Goal: Information Seeking & Learning: Check status

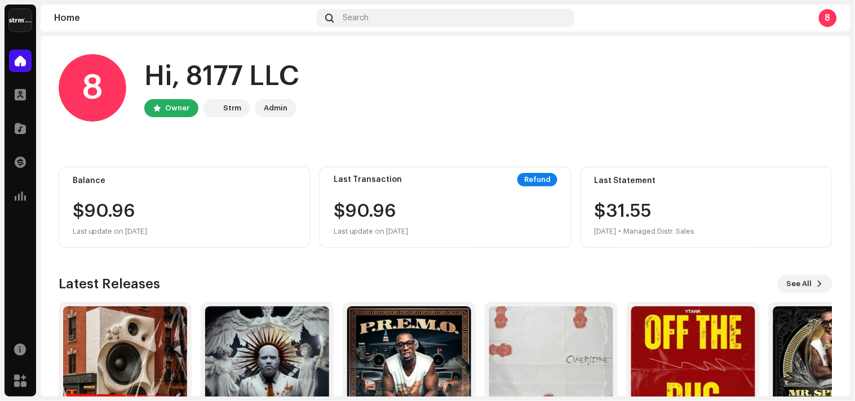
scroll to position [85, 0]
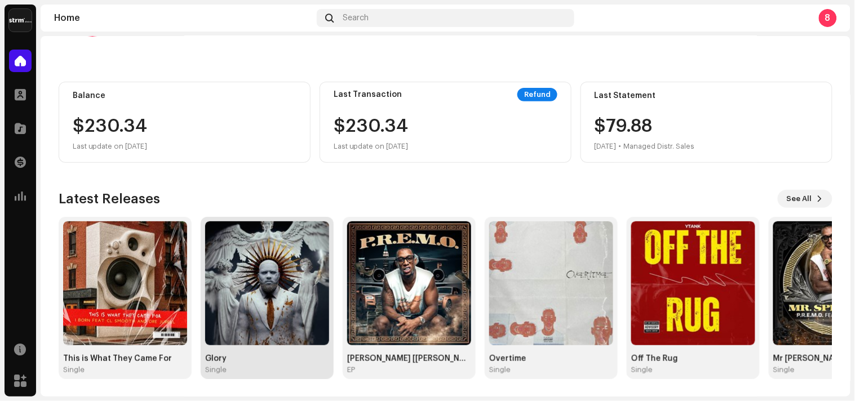
click at [258, 326] on img at bounding box center [267, 284] width 124 height 124
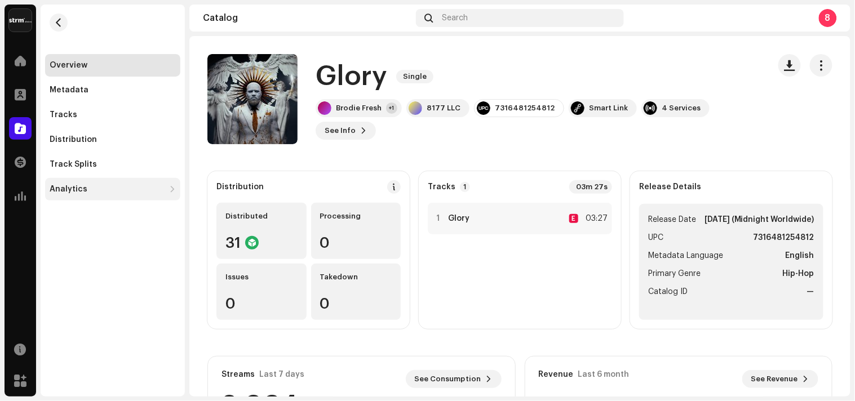
click at [85, 198] on div "Analytics" at bounding box center [112, 189] width 135 height 23
click at [102, 193] on div "Analytics" at bounding box center [107, 189] width 115 height 9
click at [104, 193] on div "Analytics" at bounding box center [107, 189] width 115 height 9
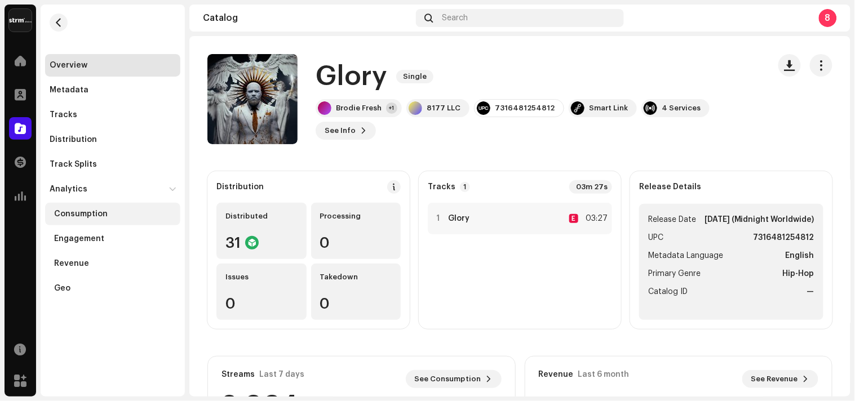
click at [100, 215] on div "Consumption" at bounding box center [81, 214] width 54 height 9
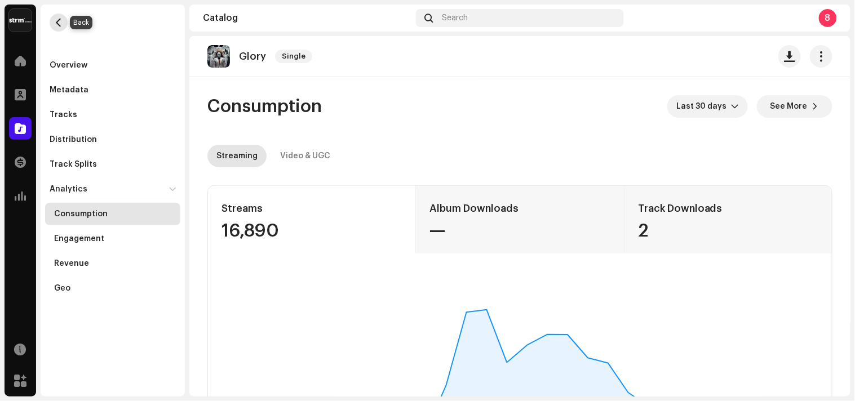
click at [59, 23] on span "button" at bounding box center [59, 22] width 8 height 9
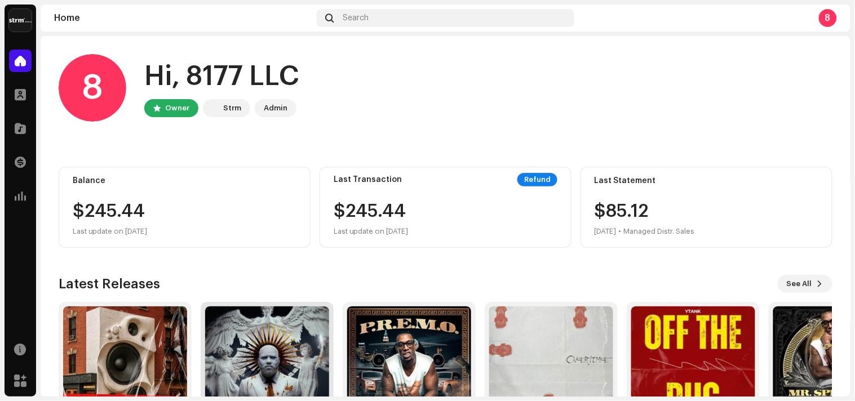
click at [297, 334] on img at bounding box center [267, 369] width 124 height 124
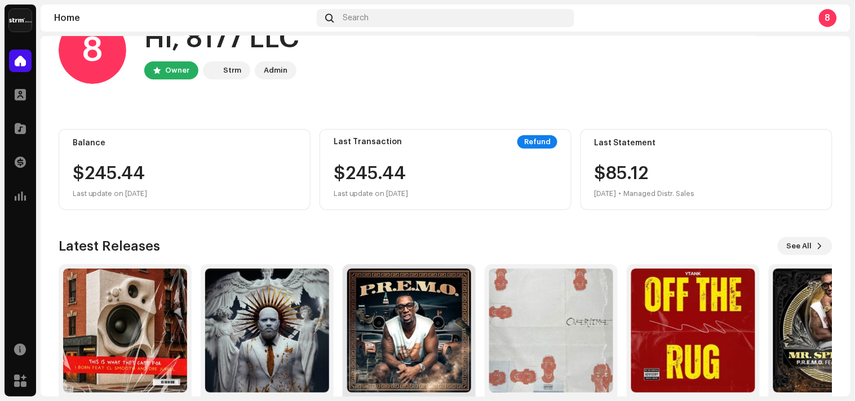
scroll to position [85, 0]
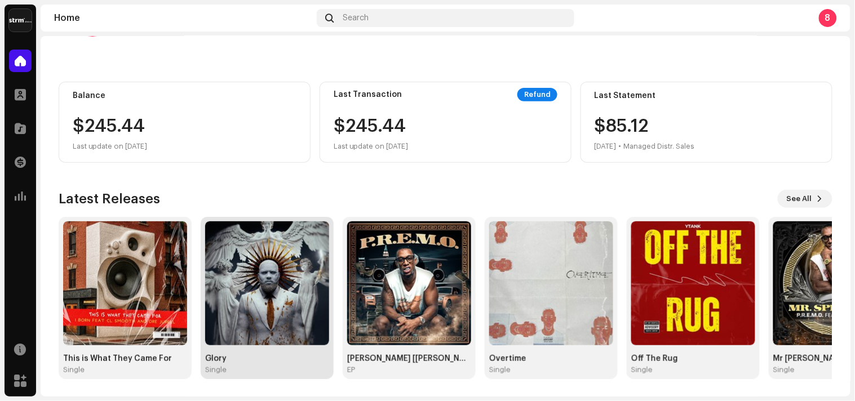
click at [243, 360] on div "Glory" at bounding box center [267, 359] width 124 height 9
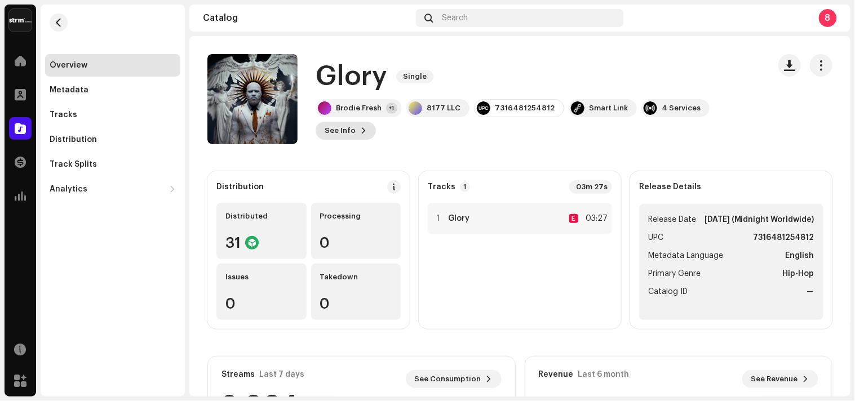
click at [352, 137] on span "See Info" at bounding box center [340, 131] width 31 height 23
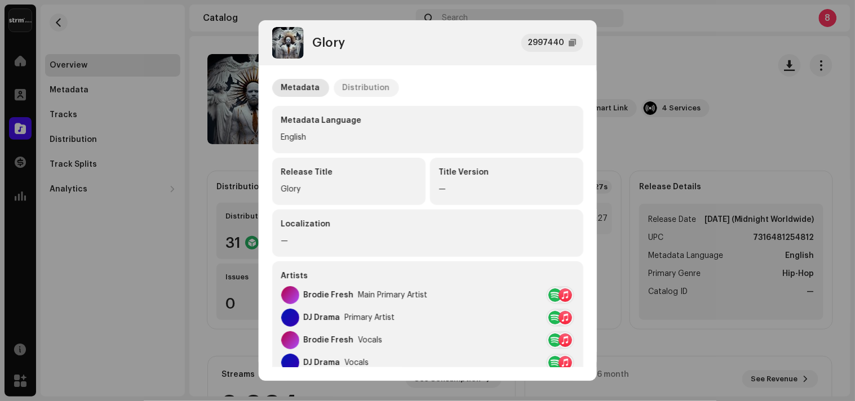
click at [371, 85] on div "Distribution" at bounding box center [366, 88] width 47 height 18
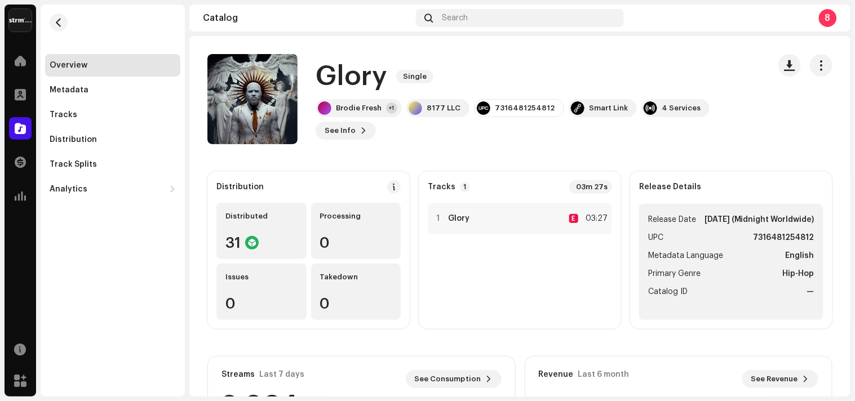
click at [719, 150] on div "Glory 2997440 Metadata Distribution Release Date [DATE] (Midnight Worldwide) Di…" at bounding box center [427, 200] width 855 height 401
click at [95, 192] on div "Analytics" at bounding box center [107, 189] width 115 height 9
click at [328, 131] on span "See Info" at bounding box center [340, 131] width 31 height 23
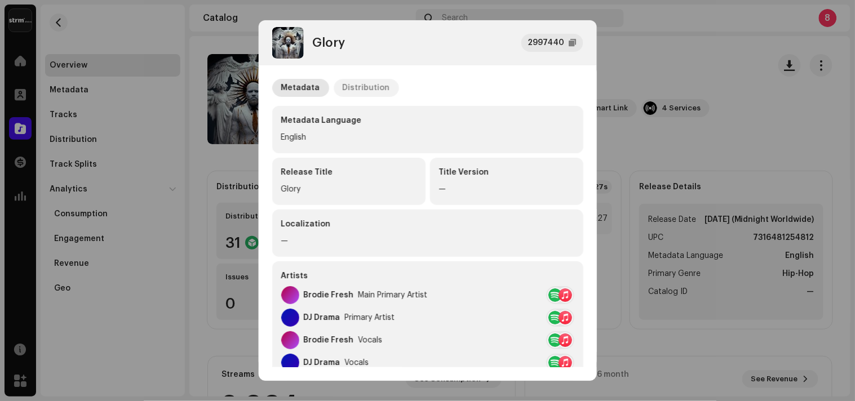
click at [357, 89] on div "Distribution" at bounding box center [366, 88] width 47 height 18
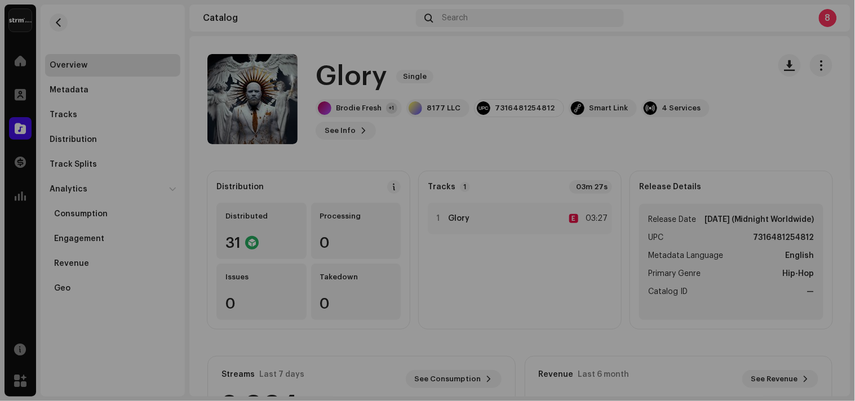
click at [744, 103] on div "Glory 2997440 Metadata Distribution Release Date [DATE] (Midnight Worldwide) Di…" at bounding box center [427, 200] width 855 height 401
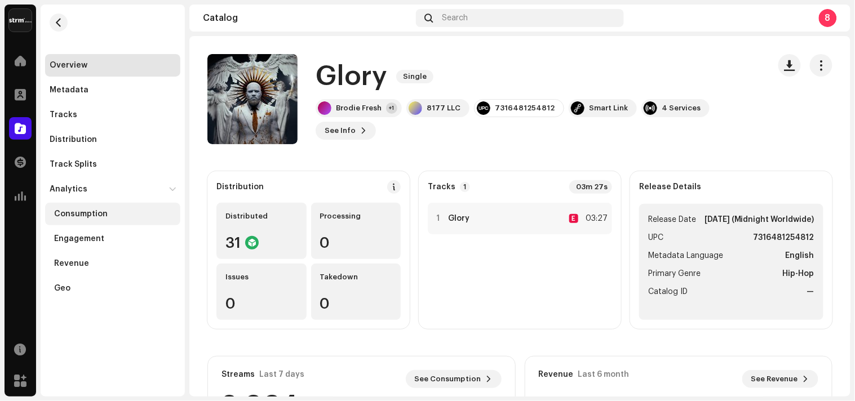
click at [111, 215] on div "Consumption" at bounding box center [115, 214] width 122 height 9
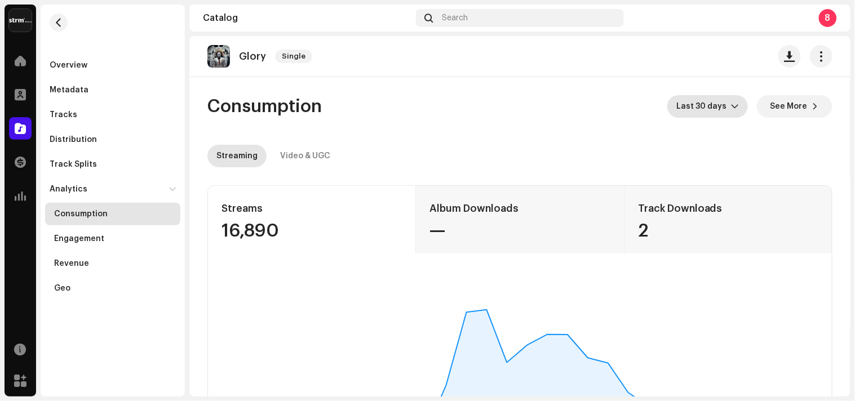
click at [691, 100] on span "Last 30 days" at bounding box center [704, 106] width 55 height 23
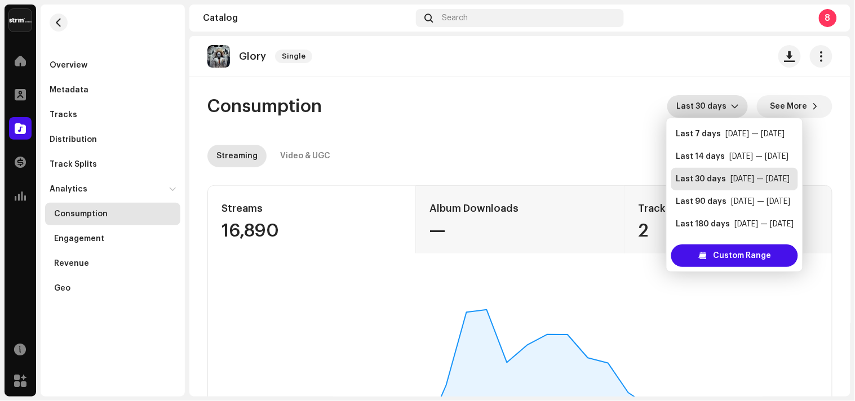
scroll to position [18, 0]
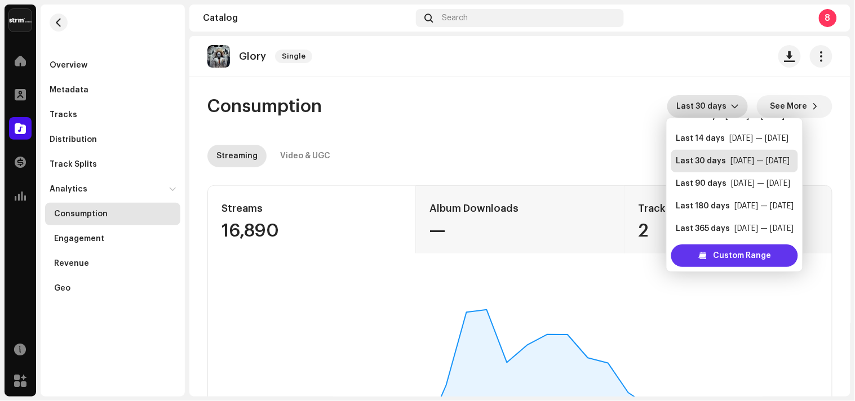
click at [735, 257] on span "Custom Range" at bounding box center [742, 256] width 58 height 23
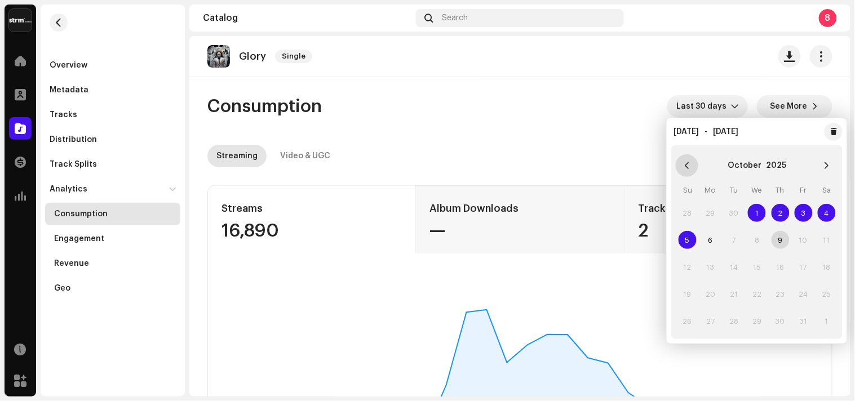
click at [688, 165] on icon "Previous Month" at bounding box center [687, 166] width 8 height 8
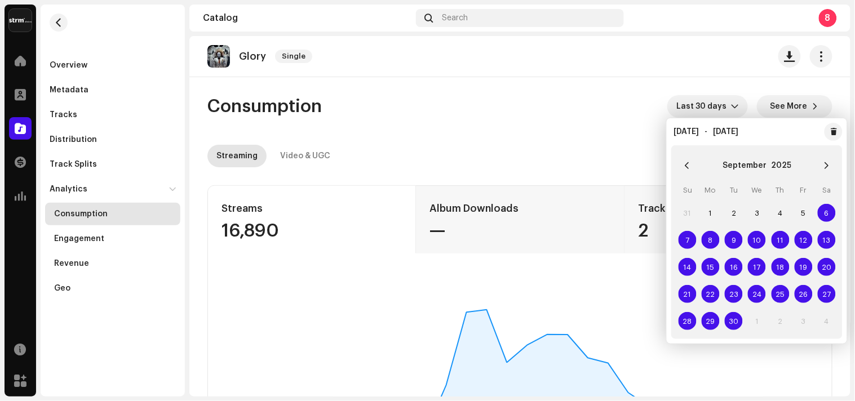
click at [775, 267] on span "18" at bounding box center [781, 267] width 18 height 18
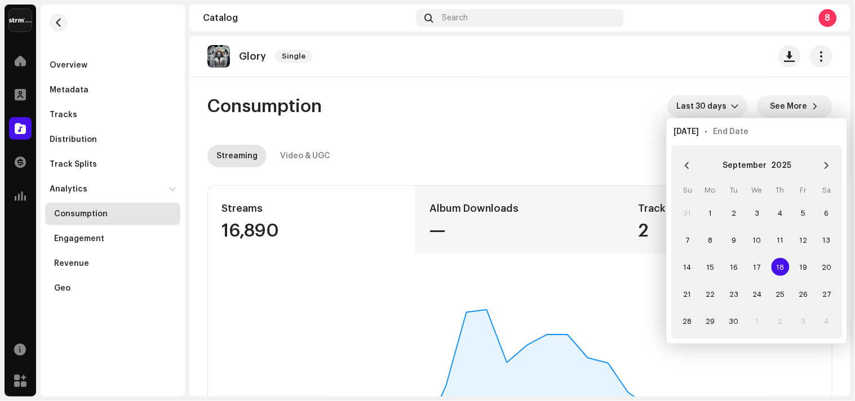
click at [784, 267] on span "18" at bounding box center [781, 267] width 18 height 18
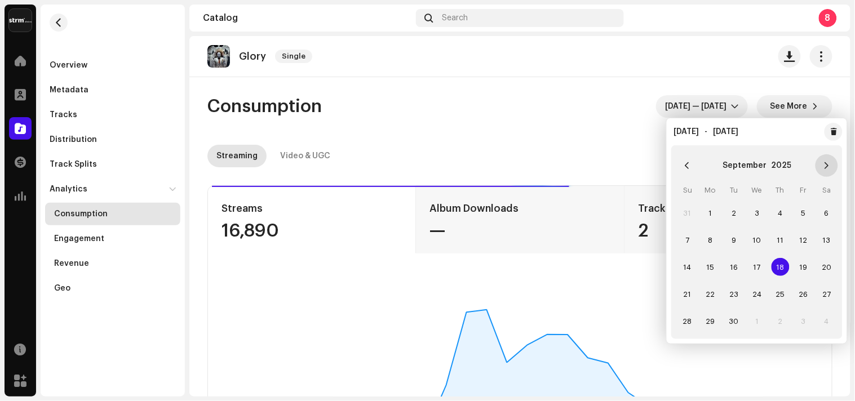
click at [832, 168] on button "Next Month" at bounding box center [827, 165] width 23 height 23
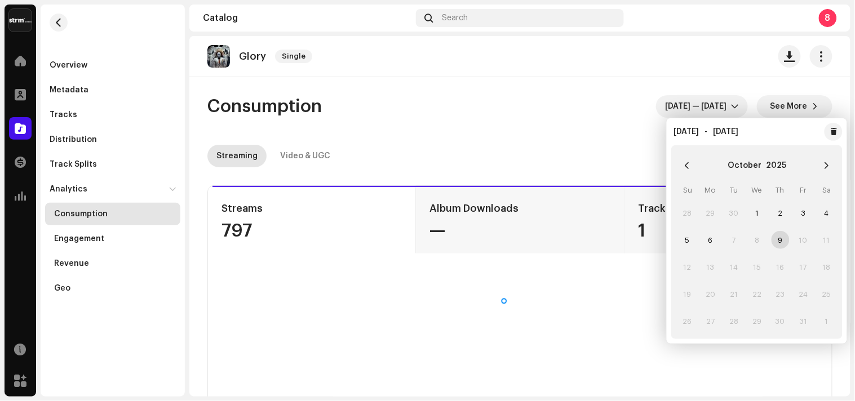
click at [777, 240] on td "9" at bounding box center [780, 240] width 23 height 27
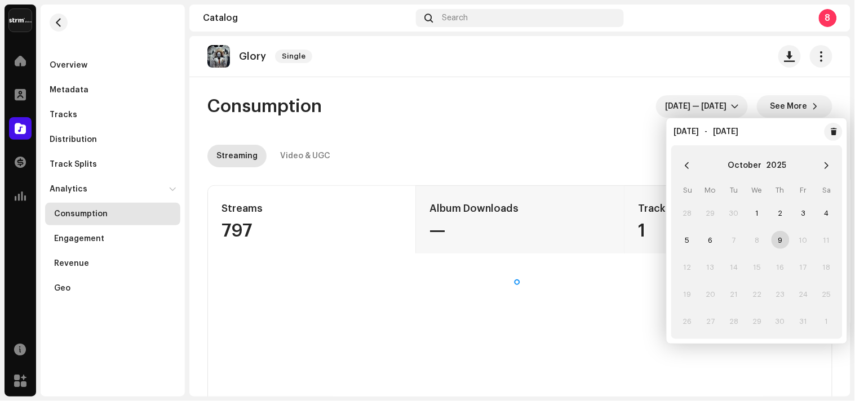
click at [787, 238] on td "9" at bounding box center [780, 240] width 23 height 27
click at [691, 169] on button "Previous Month" at bounding box center [687, 165] width 23 height 23
click at [783, 282] on td "25" at bounding box center [780, 294] width 23 height 27
click at [779, 288] on span "25" at bounding box center [781, 294] width 18 height 18
click at [781, 262] on span "18" at bounding box center [781, 267] width 18 height 18
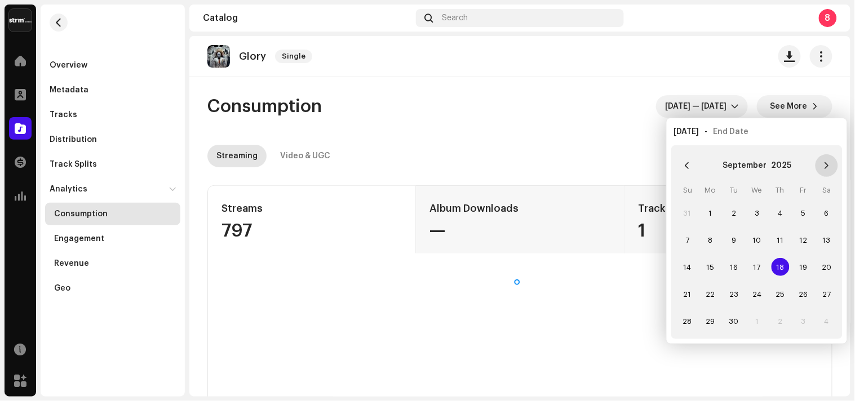
click at [835, 165] on button "Next Month" at bounding box center [827, 165] width 23 height 23
click at [784, 239] on td "9" at bounding box center [780, 240] width 23 height 27
click at [781, 239] on td "9" at bounding box center [780, 240] width 23 height 27
click at [780, 238] on td "9" at bounding box center [780, 240] width 23 height 27
click at [694, 158] on button "Previous Month" at bounding box center [687, 165] width 23 height 23
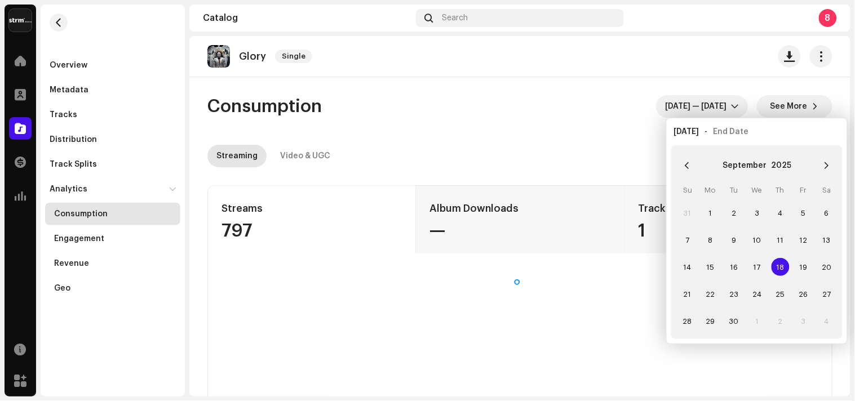
click at [694, 158] on button "Previous Month" at bounding box center [687, 165] width 23 height 23
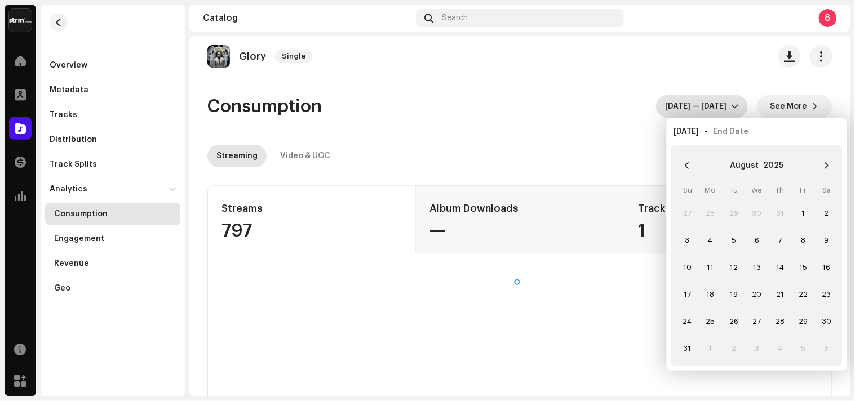
click at [666, 108] on span "[DATE] — [DATE]" at bounding box center [698, 106] width 66 height 23
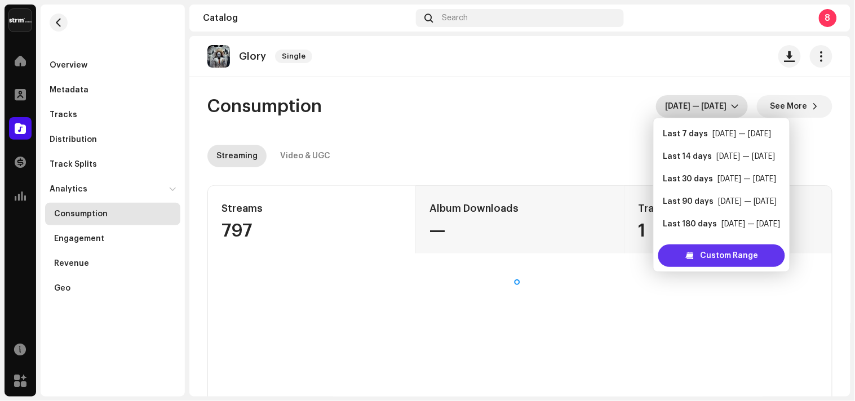
scroll to position [18, 0]
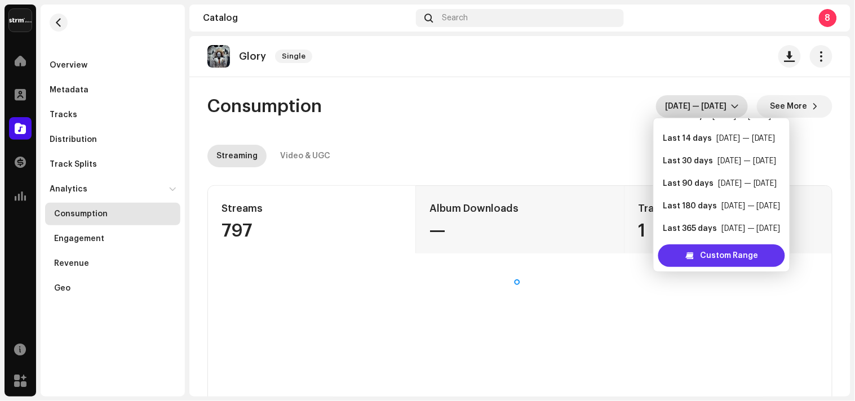
click at [711, 261] on span "Custom Range" at bounding box center [729, 256] width 58 height 23
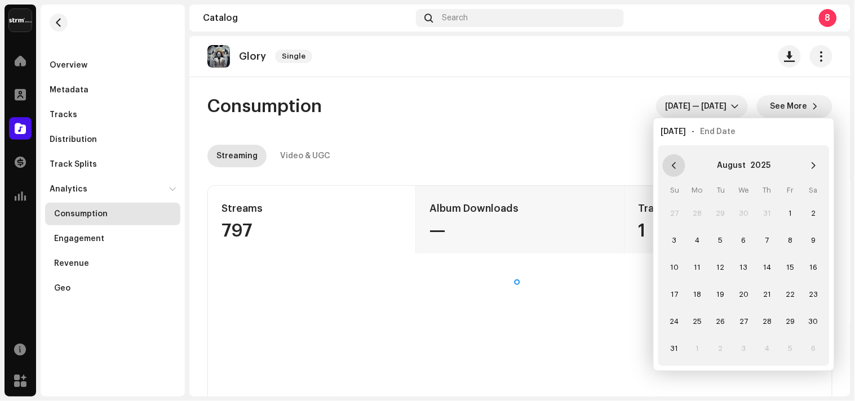
click at [675, 166] on icon "Previous Month" at bounding box center [674, 166] width 8 height 8
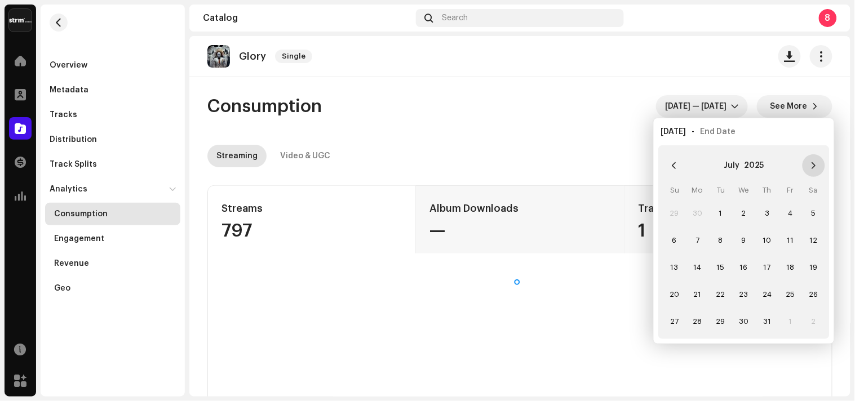
click at [816, 164] on icon "Next Month" at bounding box center [814, 166] width 8 height 8
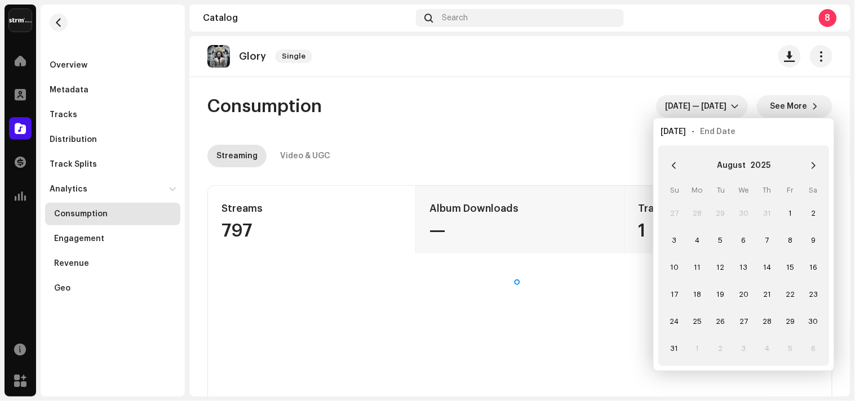
click at [816, 164] on icon "Next Month" at bounding box center [814, 166] width 8 height 8
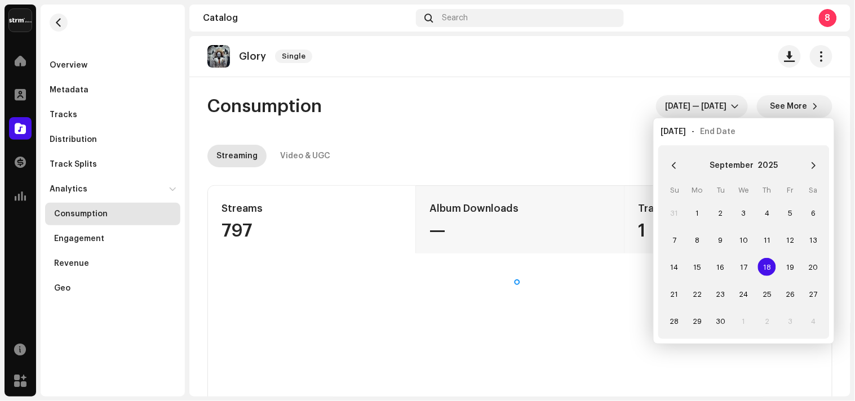
click at [816, 164] on icon "Next Month" at bounding box center [814, 166] width 8 height 8
click at [771, 232] on td "9" at bounding box center [767, 240] width 23 height 27
click at [768, 236] on td "9" at bounding box center [767, 240] width 23 height 27
click at [700, 237] on span "6" at bounding box center [698, 240] width 18 height 18
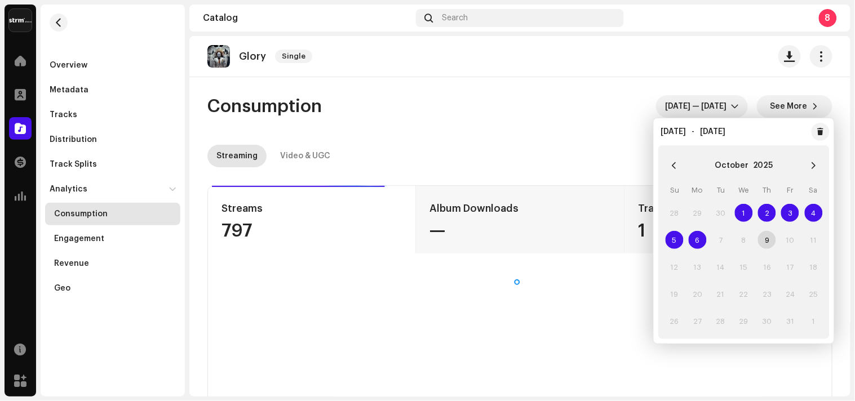
click at [769, 239] on td "9" at bounding box center [767, 240] width 23 height 27
click at [675, 165] on icon "Previous Month" at bounding box center [674, 166] width 8 height 8
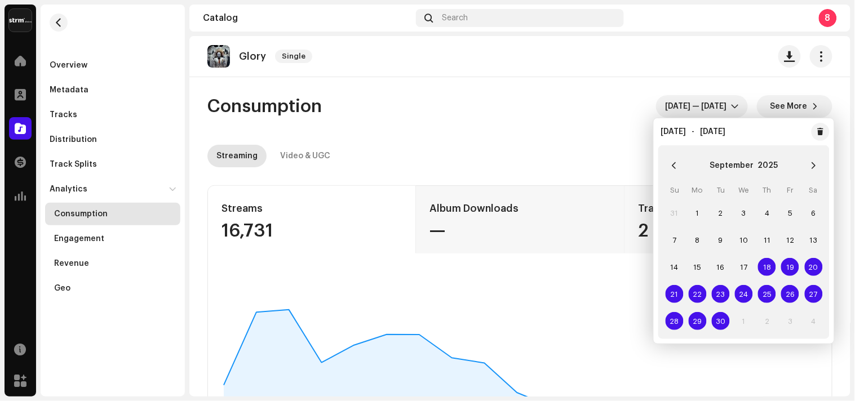
click at [558, 109] on div "Consumption [DATE] — [DATE] See More" at bounding box center [519, 106] width 625 height 23
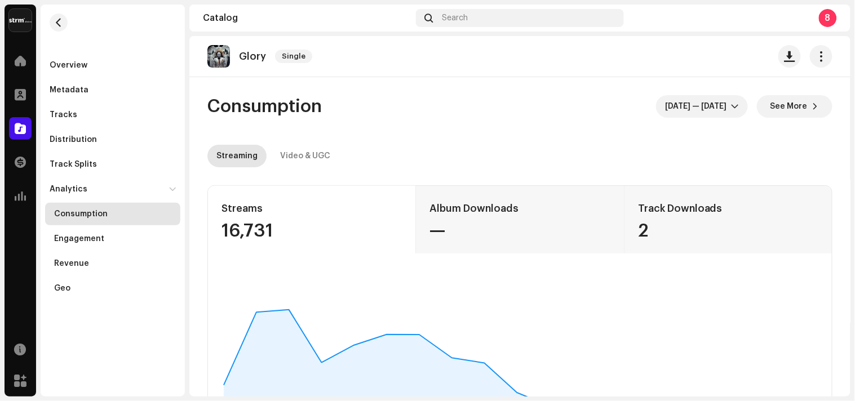
scroll to position [6, 0]
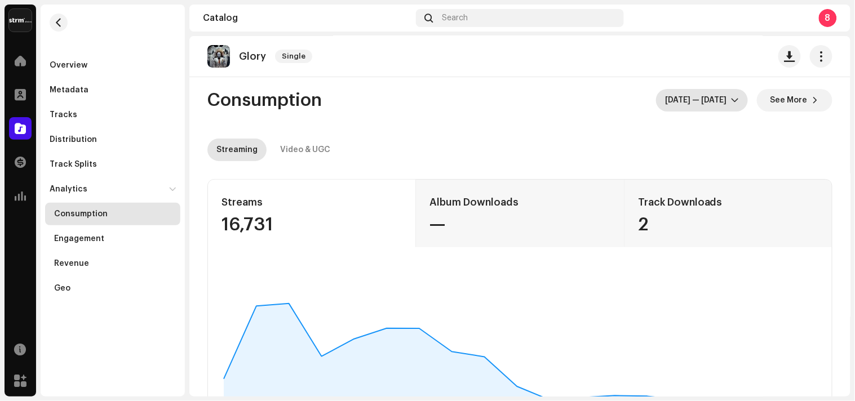
click at [702, 100] on span "[DATE] — [DATE]" at bounding box center [698, 100] width 66 height 23
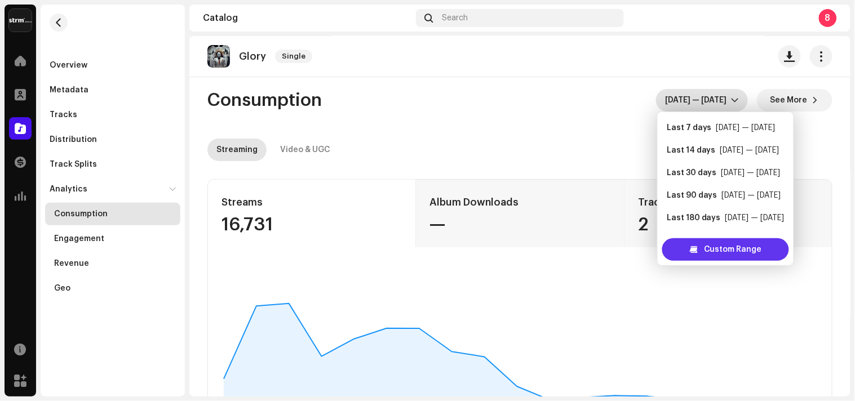
scroll to position [18, 0]
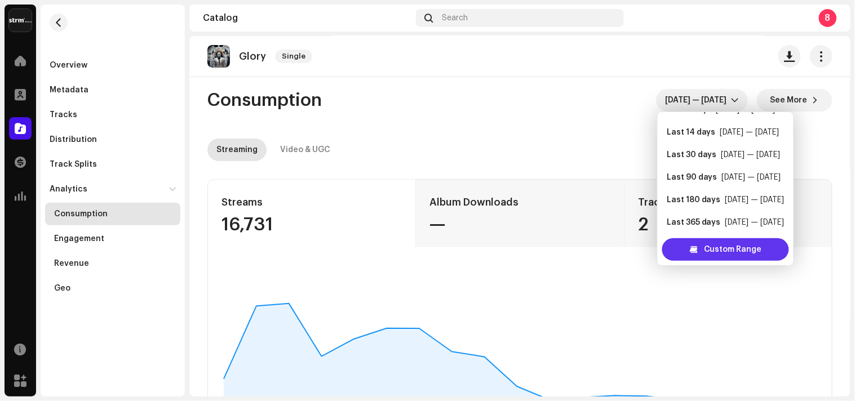
click at [707, 248] on span "Custom Range" at bounding box center [733, 249] width 58 height 23
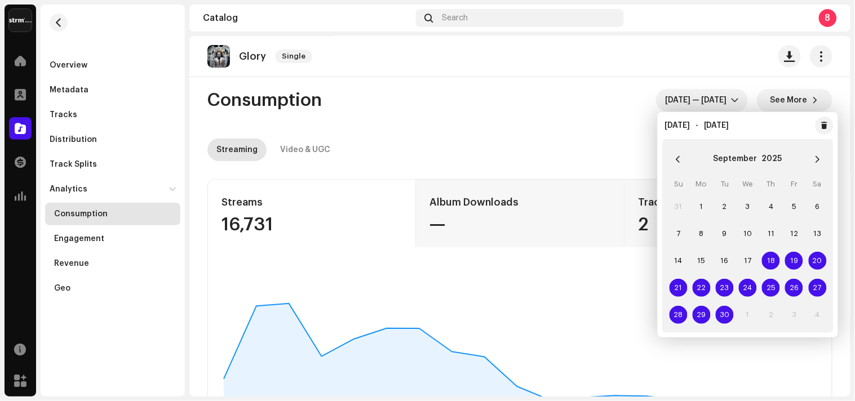
click at [771, 289] on span "25" at bounding box center [771, 288] width 18 height 18
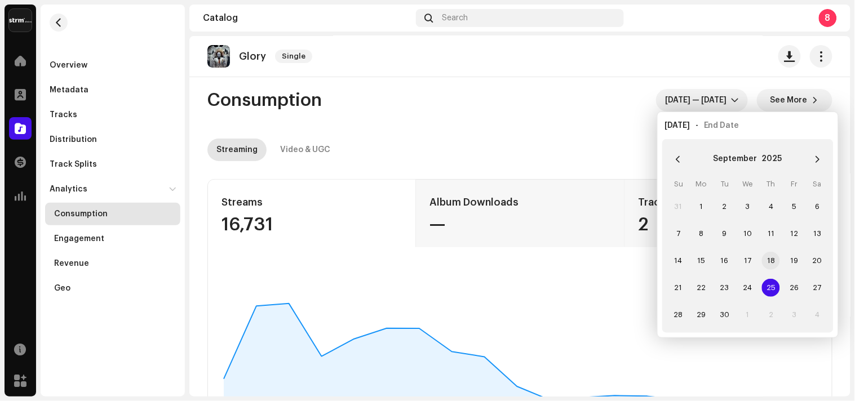
click at [768, 258] on span "18" at bounding box center [771, 261] width 18 height 18
click at [776, 285] on span "25" at bounding box center [771, 288] width 18 height 18
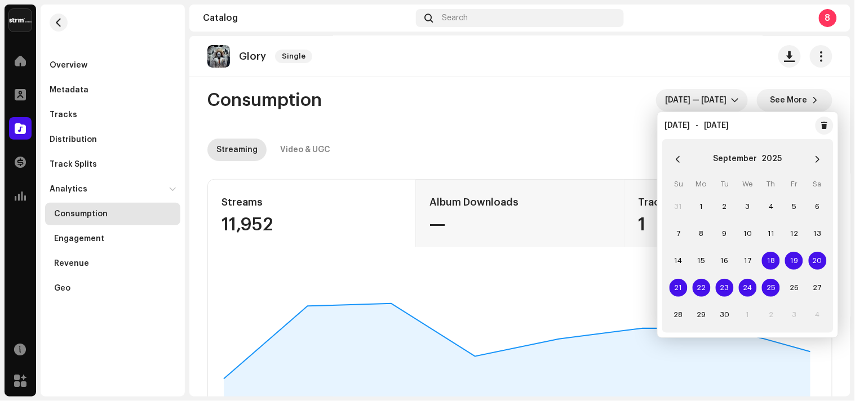
click at [563, 96] on div "Consumption [DATE] — [DATE] See More" at bounding box center [519, 100] width 625 height 23
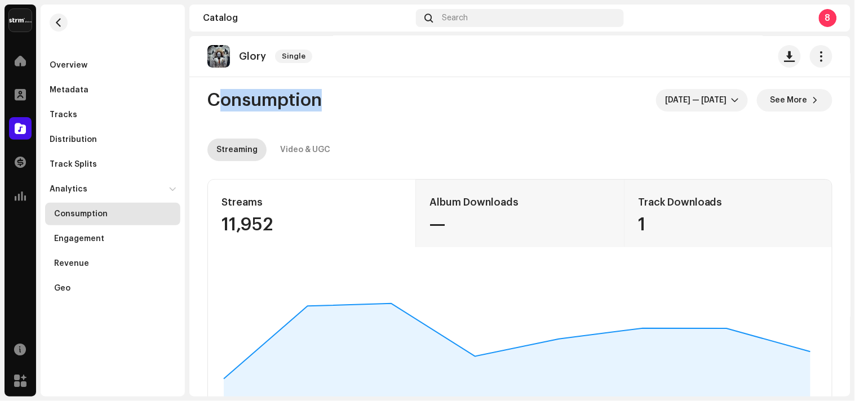
drag, startPoint x: 852, startPoint y: 65, endPoint x: 854, endPoint y: 74, distance: 9.2
click at [854, 74] on div "8177 LLC Home Profile Catalog Transactions Analytics Resources Marketplace Over…" at bounding box center [427, 200] width 855 height 401
click at [587, 119] on re-o-consumption-dashboard-header "Consumption [DATE] — [DATE] See More Streaming Video & UGC" at bounding box center [519, 120] width 625 height 99
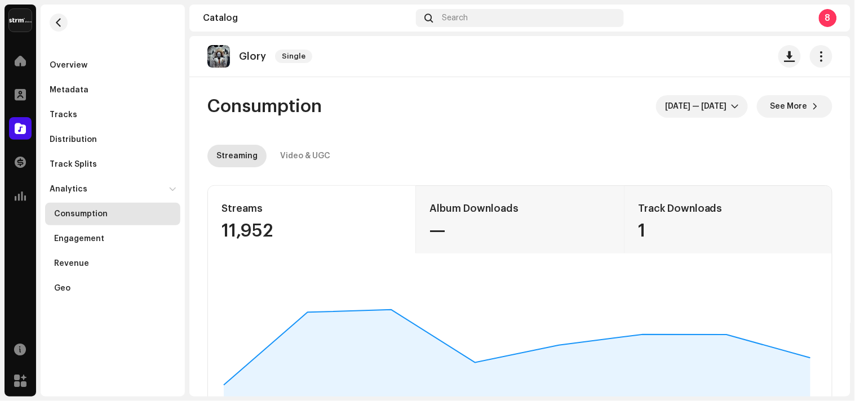
click at [827, 18] on div "8" at bounding box center [828, 18] width 18 height 18
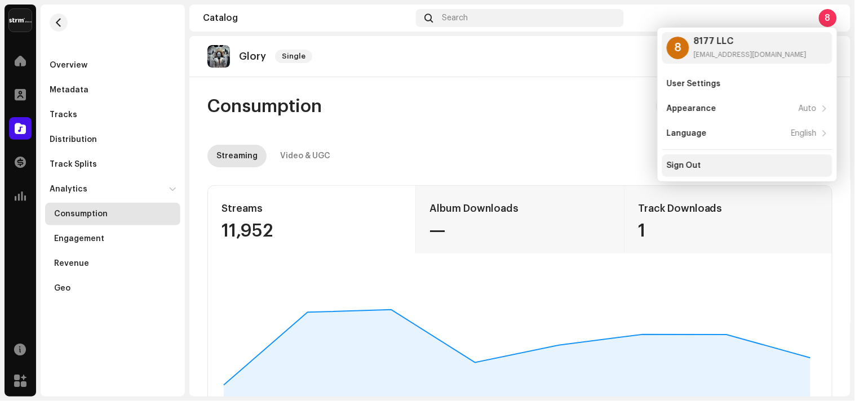
click at [672, 167] on div "Sign Out" at bounding box center [684, 165] width 34 height 9
